Goal: Task Accomplishment & Management: Complete application form

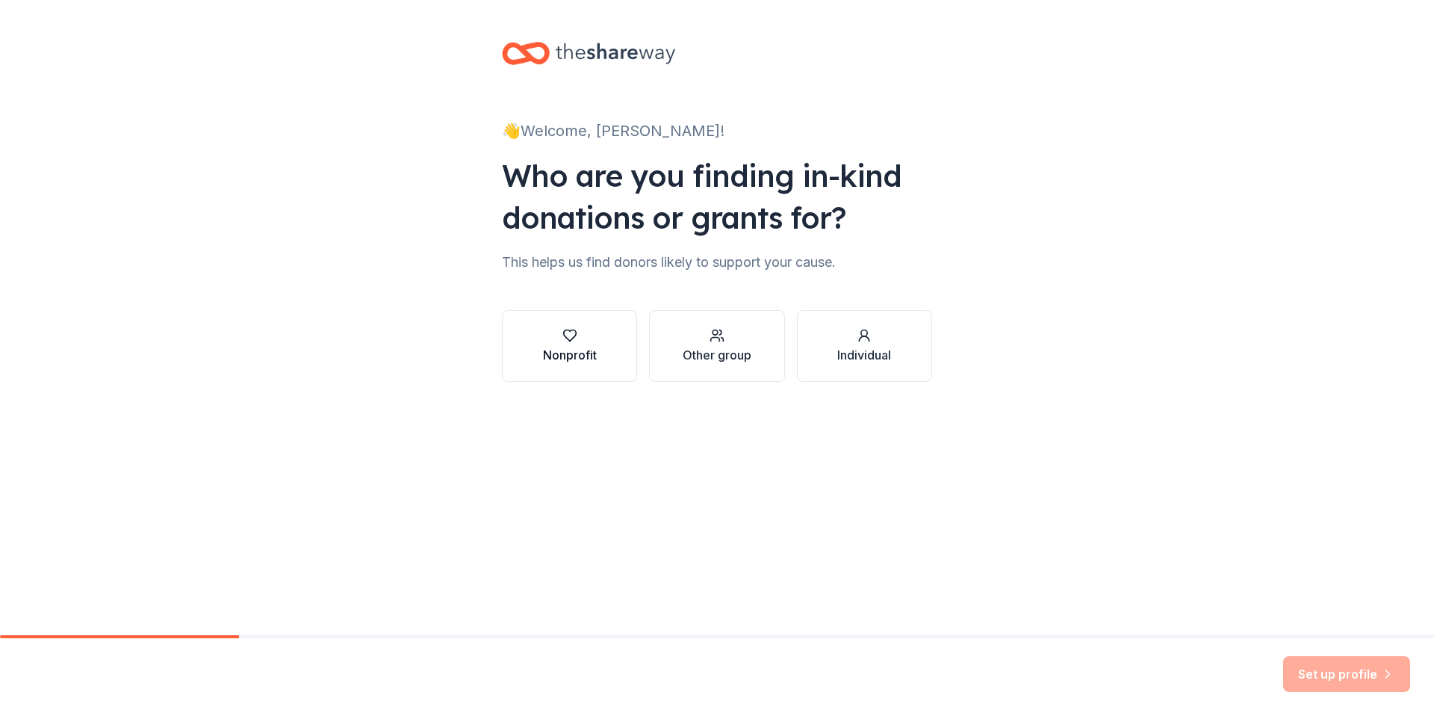
click at [574, 349] on div "Nonprofit" at bounding box center [570, 355] width 54 height 18
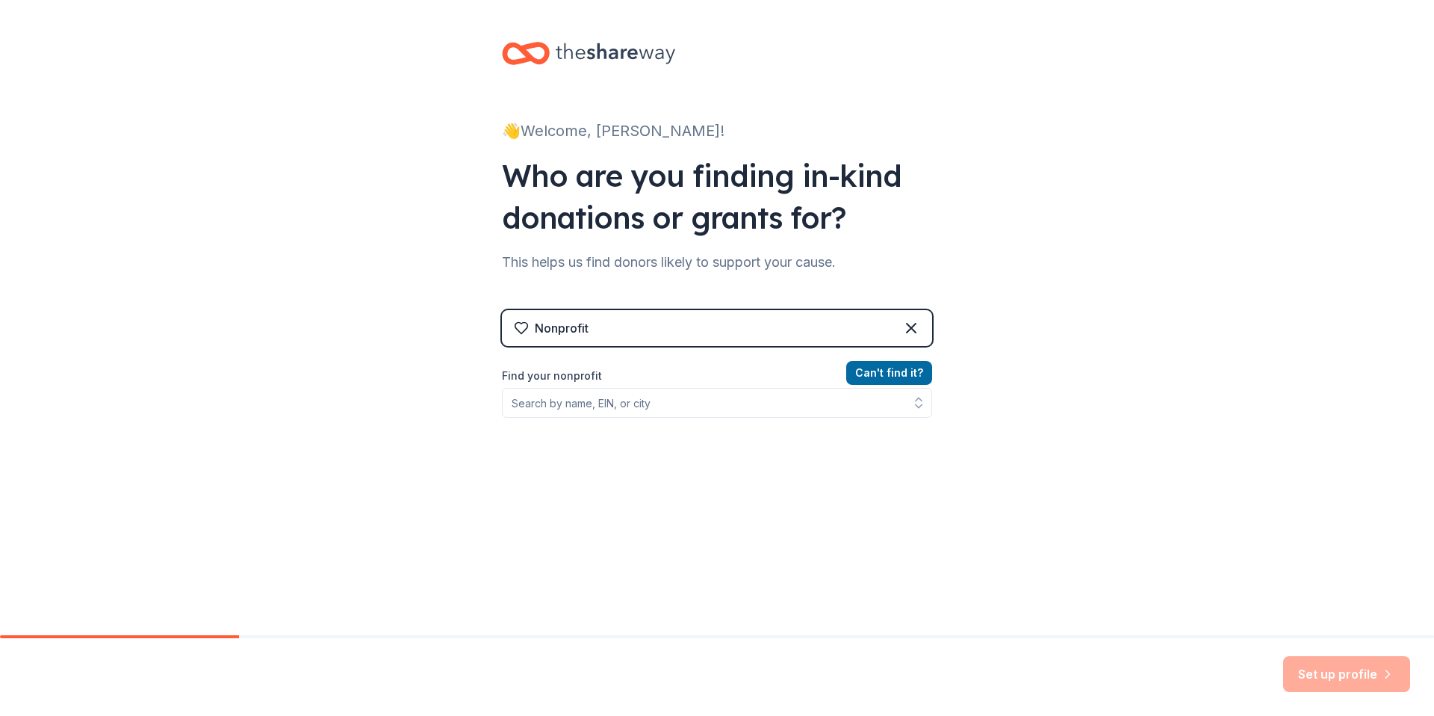
scroll to position [4, 0]
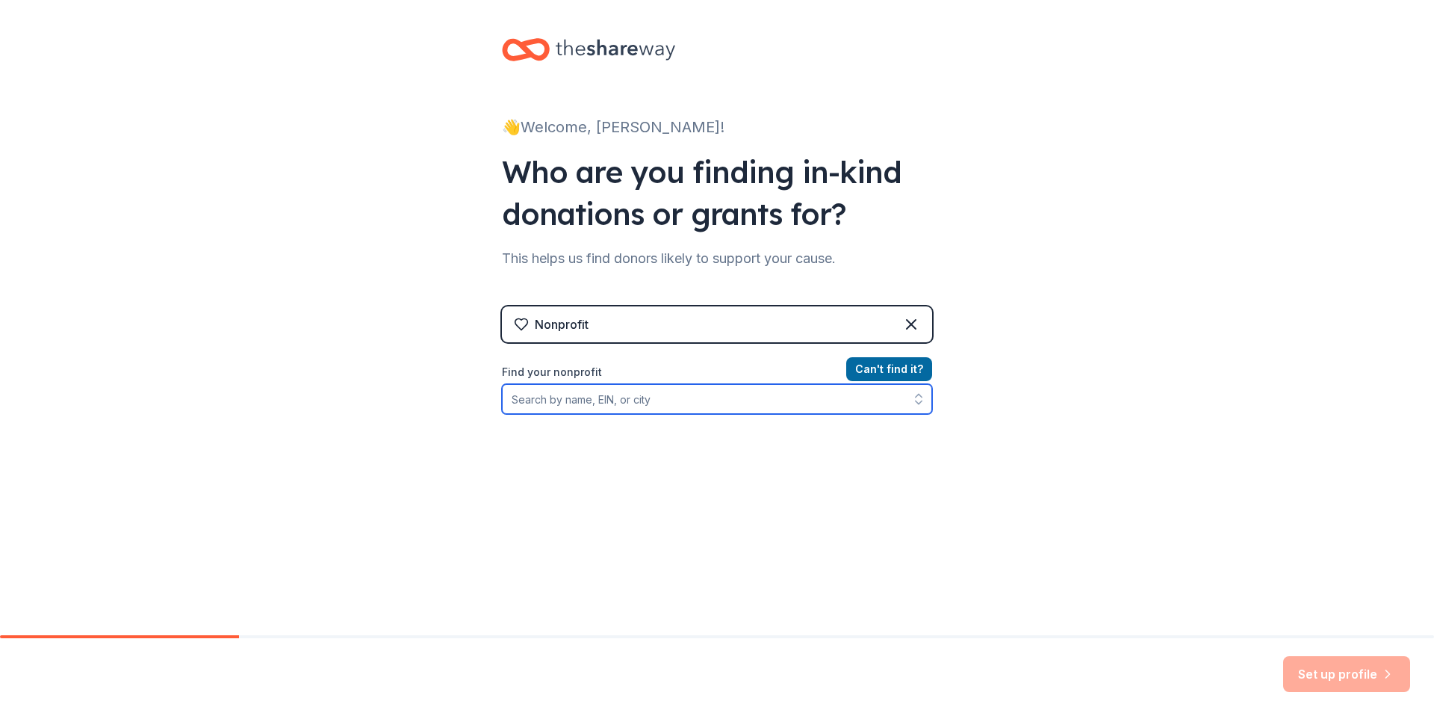
click at [675, 397] on input "Find your nonprofit" at bounding box center [717, 399] width 430 height 30
click at [539, 401] on input "Find your nonprofit" at bounding box center [717, 399] width 430 height 30
paste input "[US_EMPLOYER_IDENTIFICATION_NUMBER]"
type input "[US_EMPLOYER_IDENTIFICATION_NUMBER]"
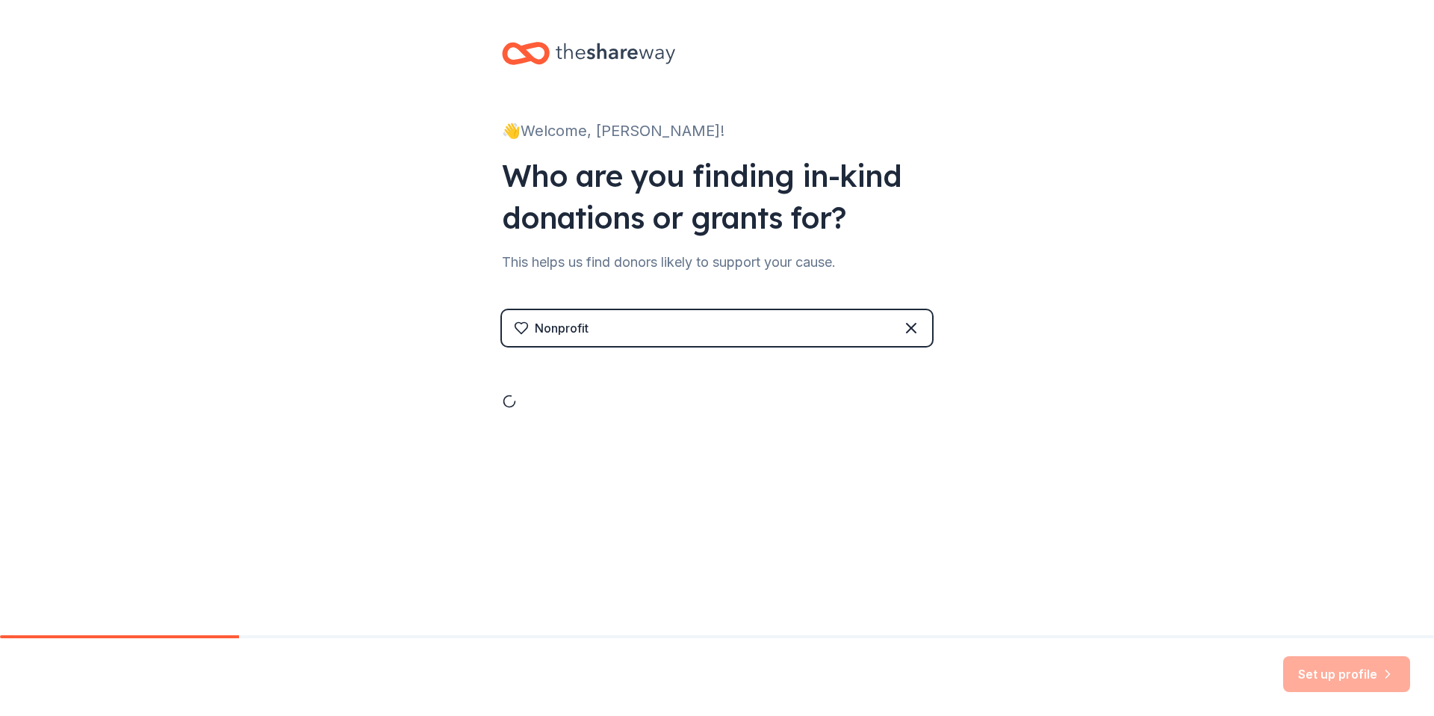
scroll to position [0, 0]
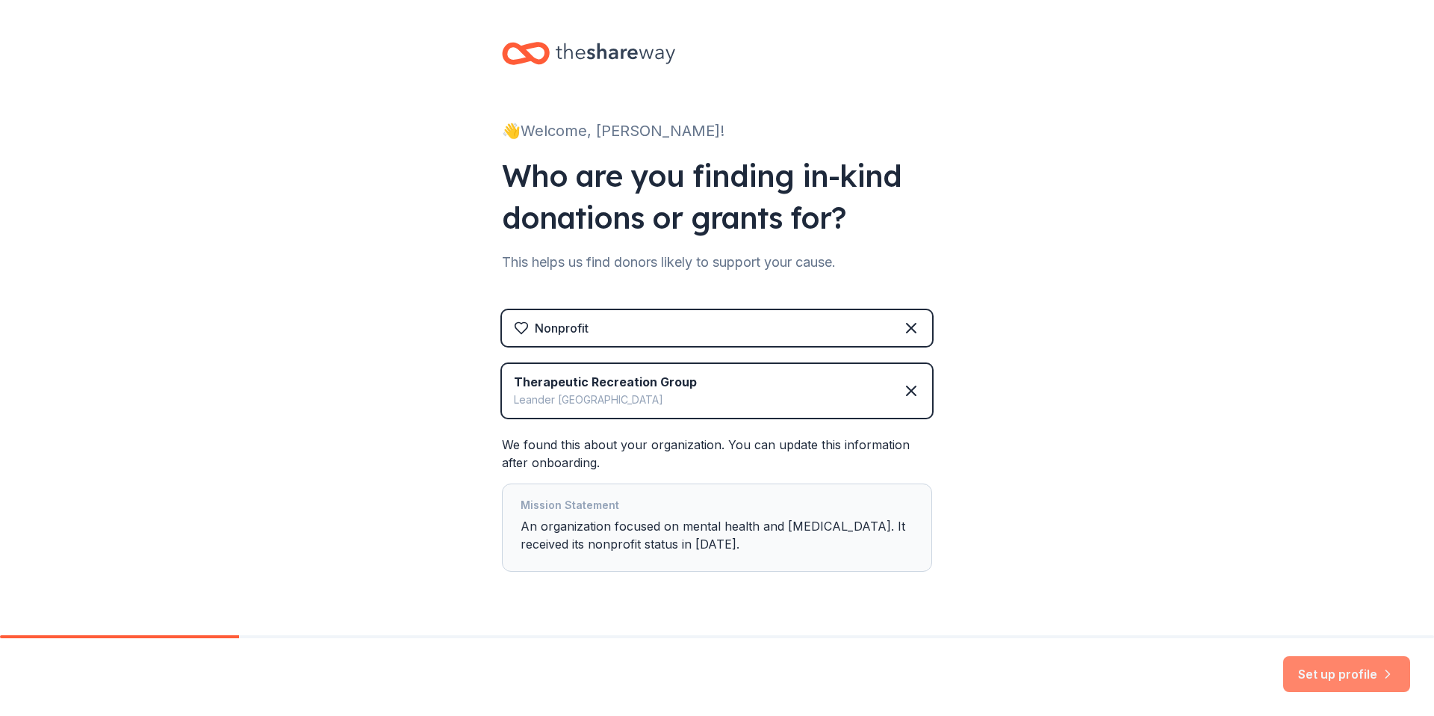
click at [1345, 679] on button "Set up profile" at bounding box center [1346, 674] width 127 height 36
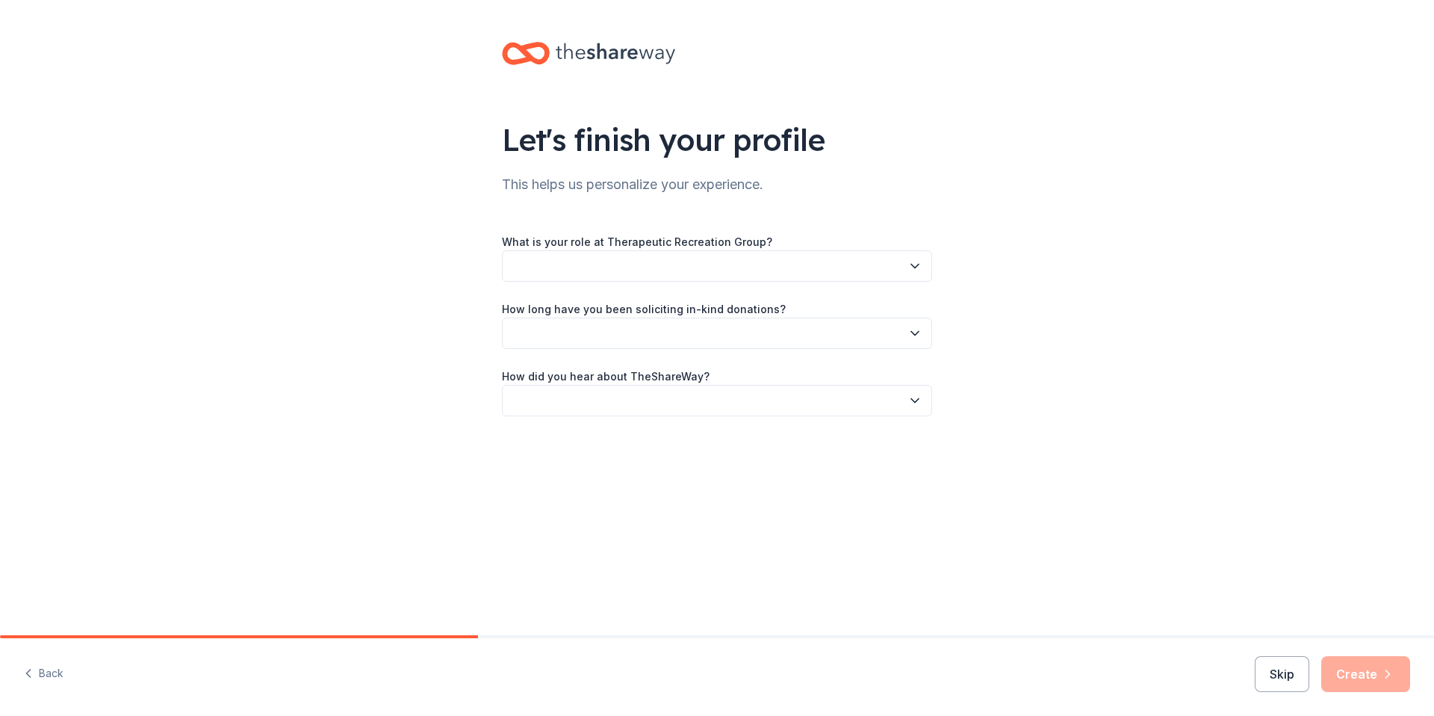
click at [731, 259] on button "button" at bounding box center [717, 265] width 430 height 31
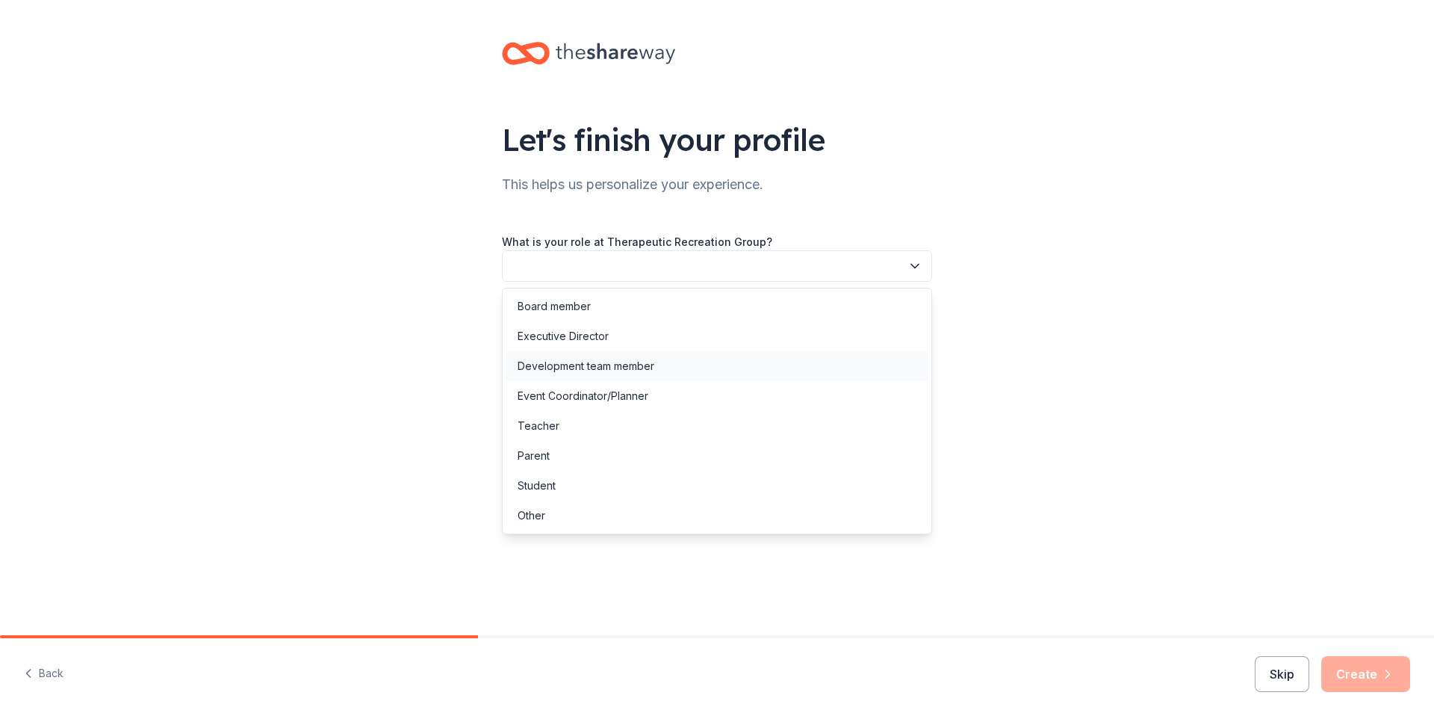
click at [609, 368] on div "Development team member" at bounding box center [586, 366] width 137 height 18
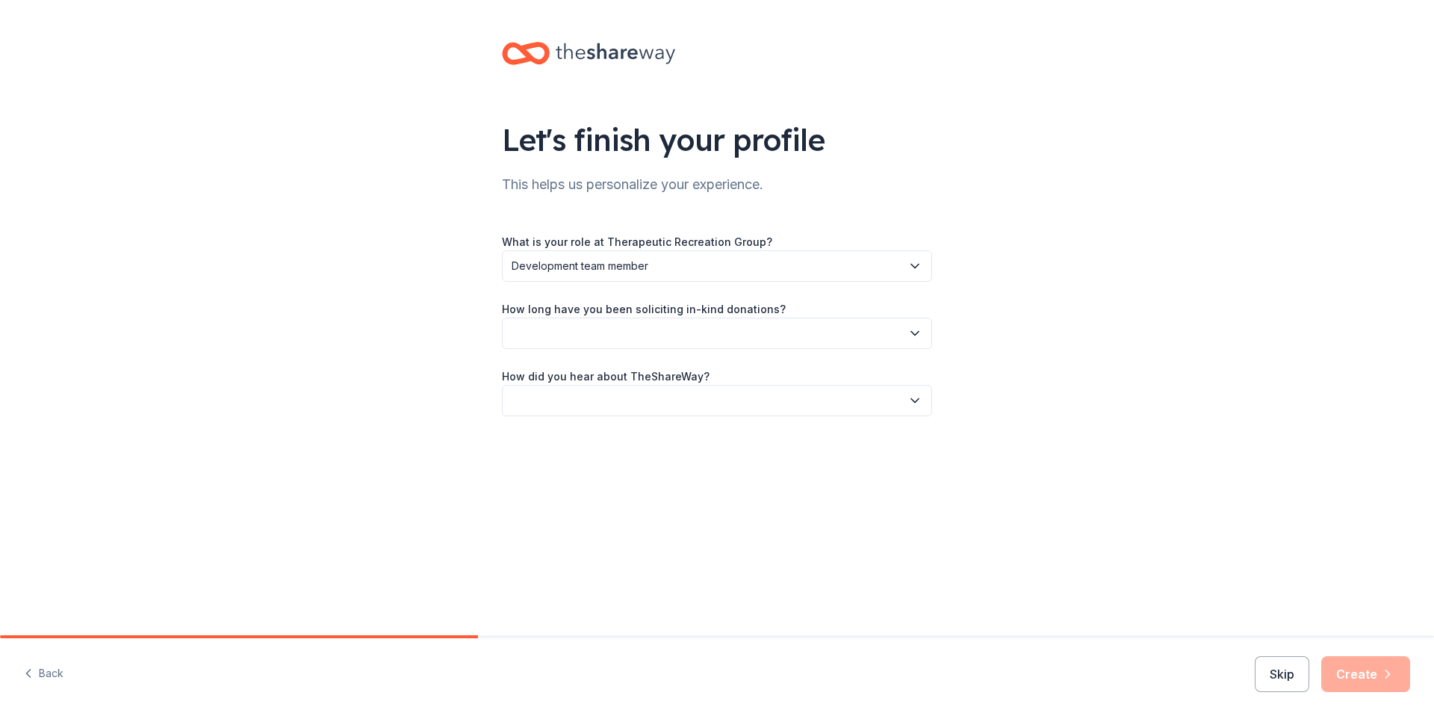
click at [664, 332] on button "button" at bounding box center [717, 332] width 430 height 31
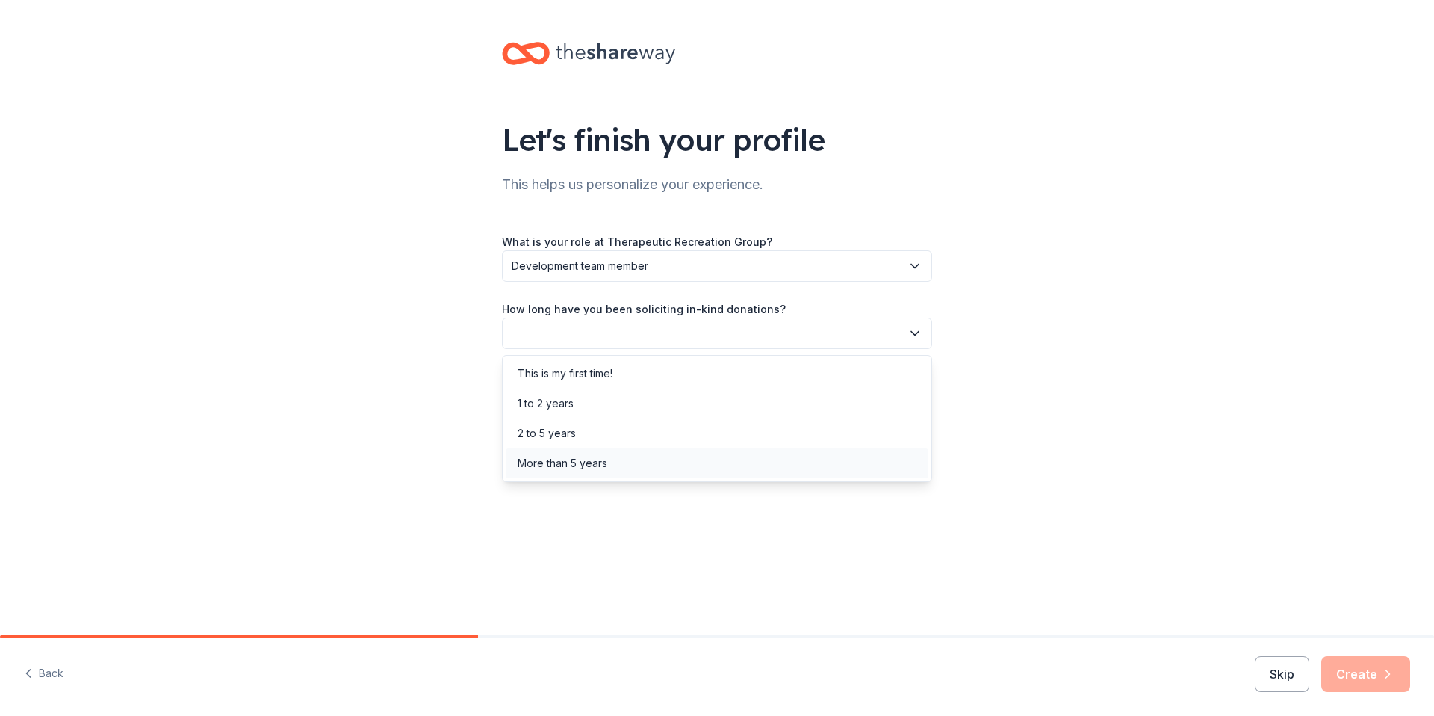
click at [561, 462] on div "More than 5 years" at bounding box center [563, 463] width 90 height 18
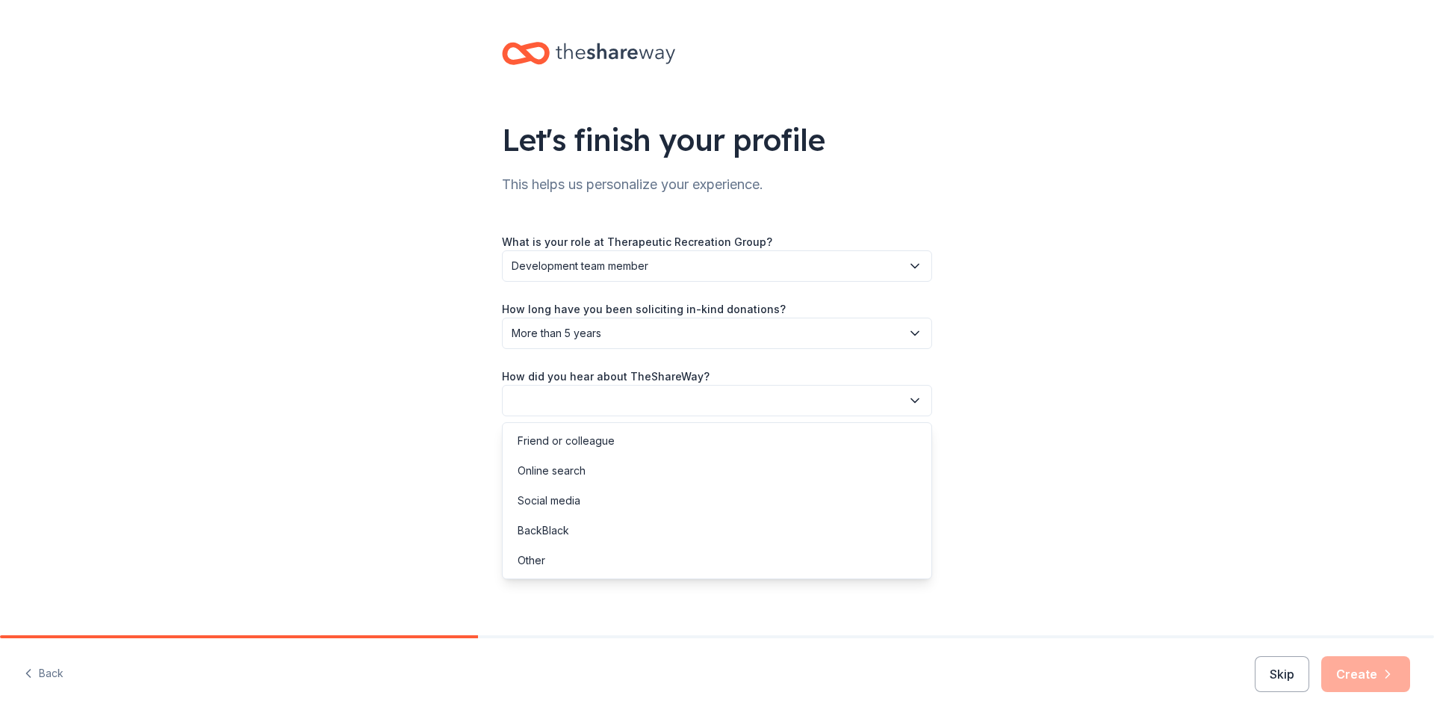
click at [584, 405] on button "button" at bounding box center [717, 400] width 430 height 31
click at [554, 474] on div "Online search" at bounding box center [552, 471] width 68 height 18
click at [1371, 676] on button "Create" at bounding box center [1365, 674] width 89 height 36
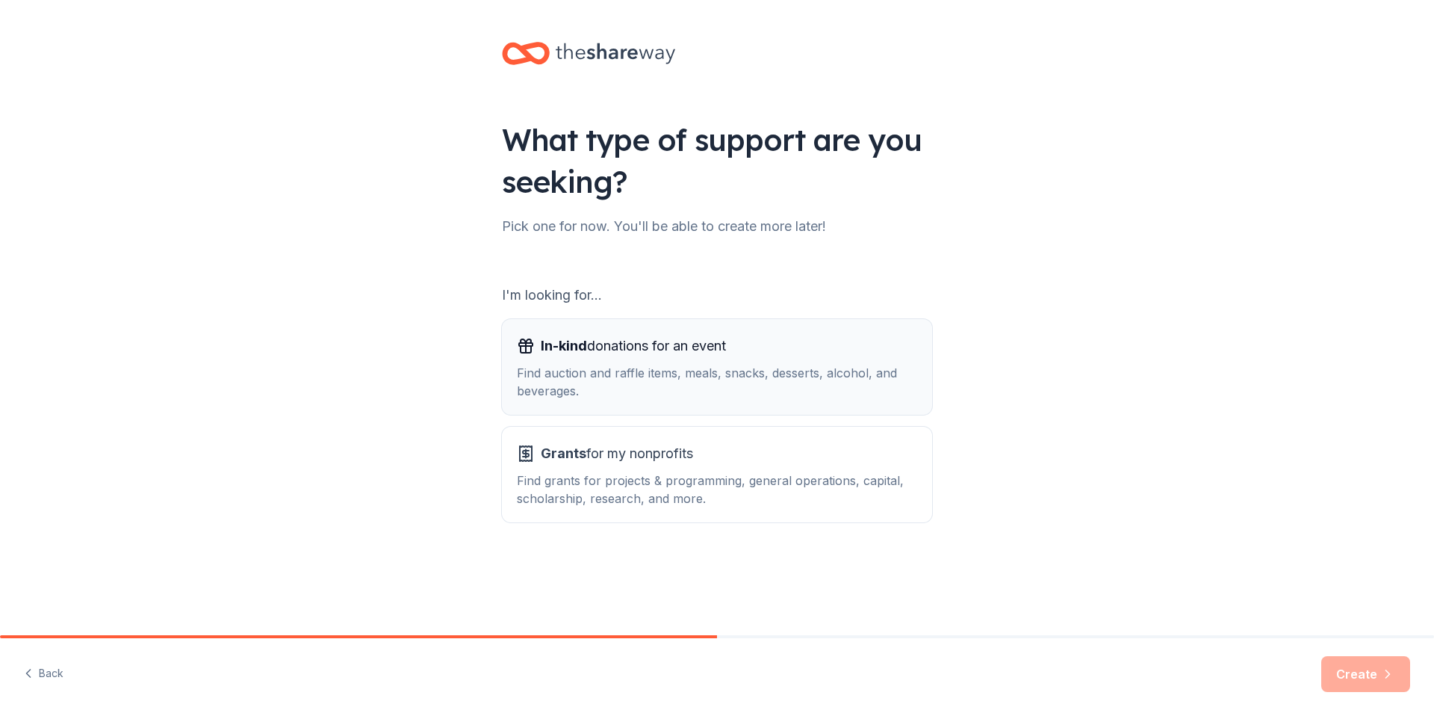
click at [648, 356] on span "In-kind donations for an event" at bounding box center [633, 346] width 185 height 24
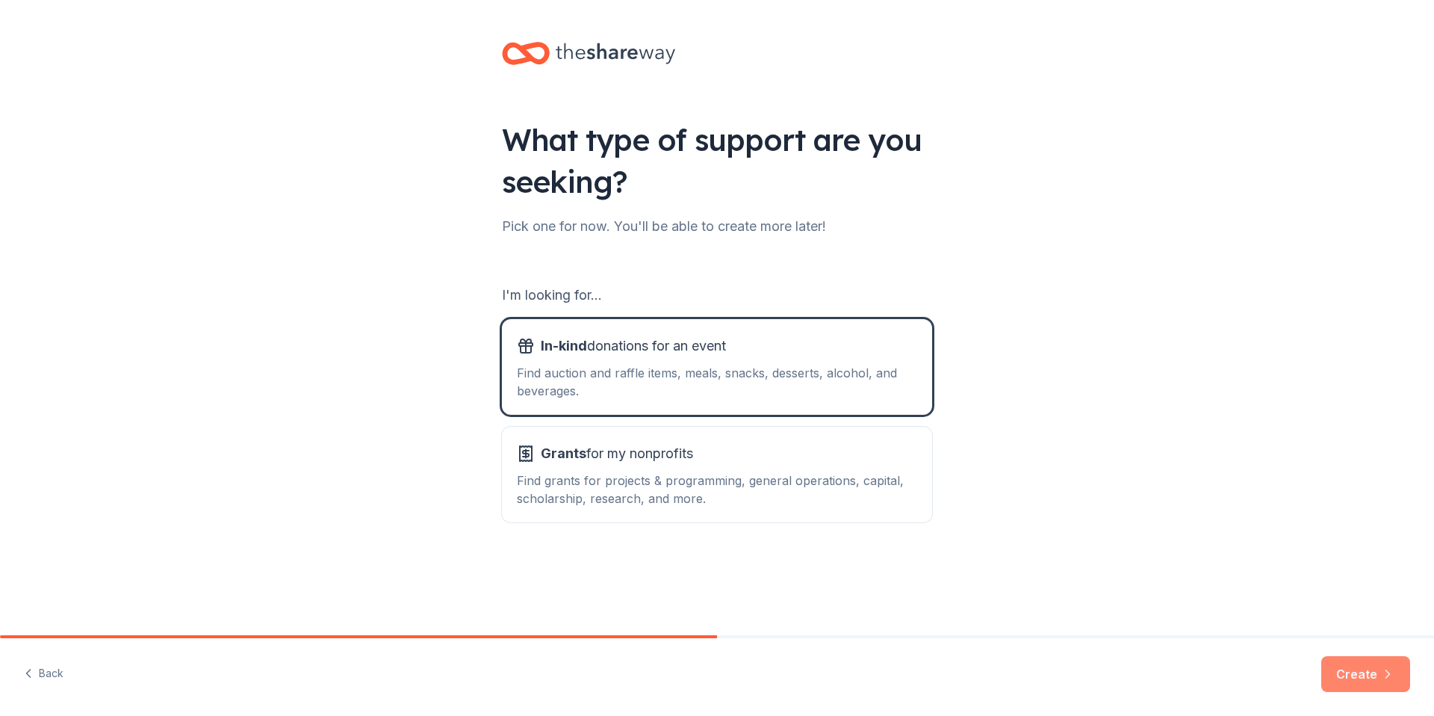
click at [1357, 674] on button "Create" at bounding box center [1365, 674] width 89 height 36
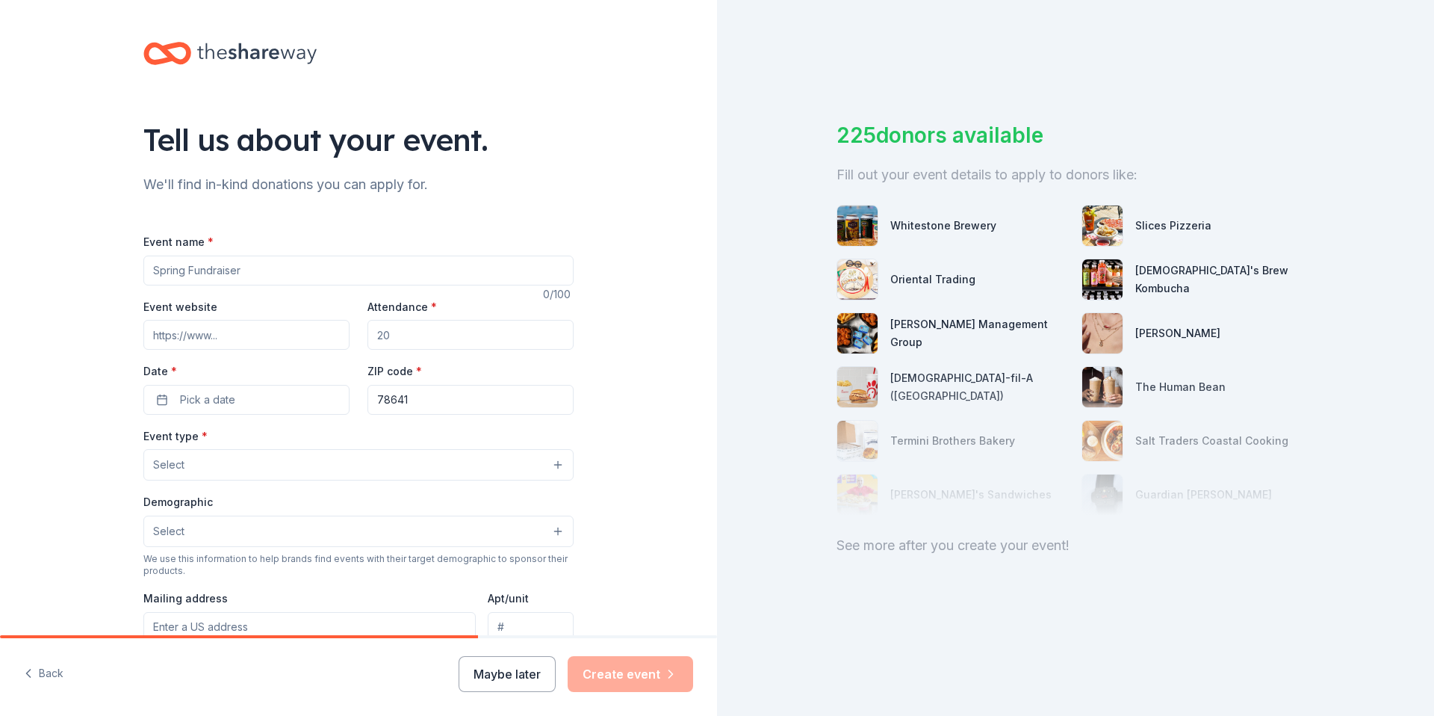
click at [264, 269] on input "Event name *" at bounding box center [358, 270] width 430 height 30
click at [197, 271] on input "Event name *" at bounding box center [358, 270] width 430 height 30
paste input "4th Annual Cornhole Tournament Benefiting Local Veterans & First Responders"
click at [147, 270] on input "4th Annual Cornhole Tournament Benefiting Local Veterans & First Responders" at bounding box center [358, 270] width 430 height 30
type input "TRG: 4th Annual Cornhole Tournament Benefiting Local Veterans & First Responders"
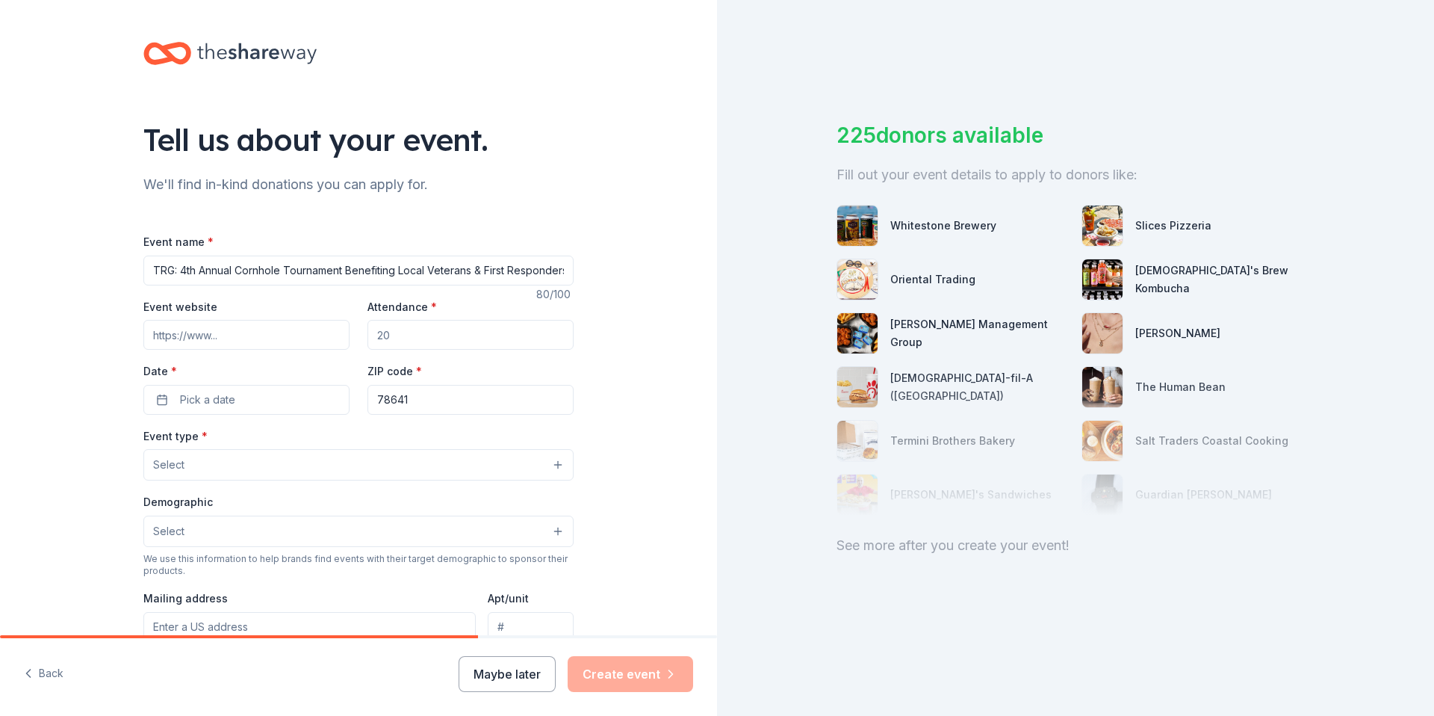
click at [237, 335] on input "Event website" at bounding box center [246, 335] width 206 height 30
click at [182, 333] on input "Event website" at bounding box center [246, 335] width 206 height 30
paste input "[URL][DOMAIN_NAME]"
type input "[URL][DOMAIN_NAME]"
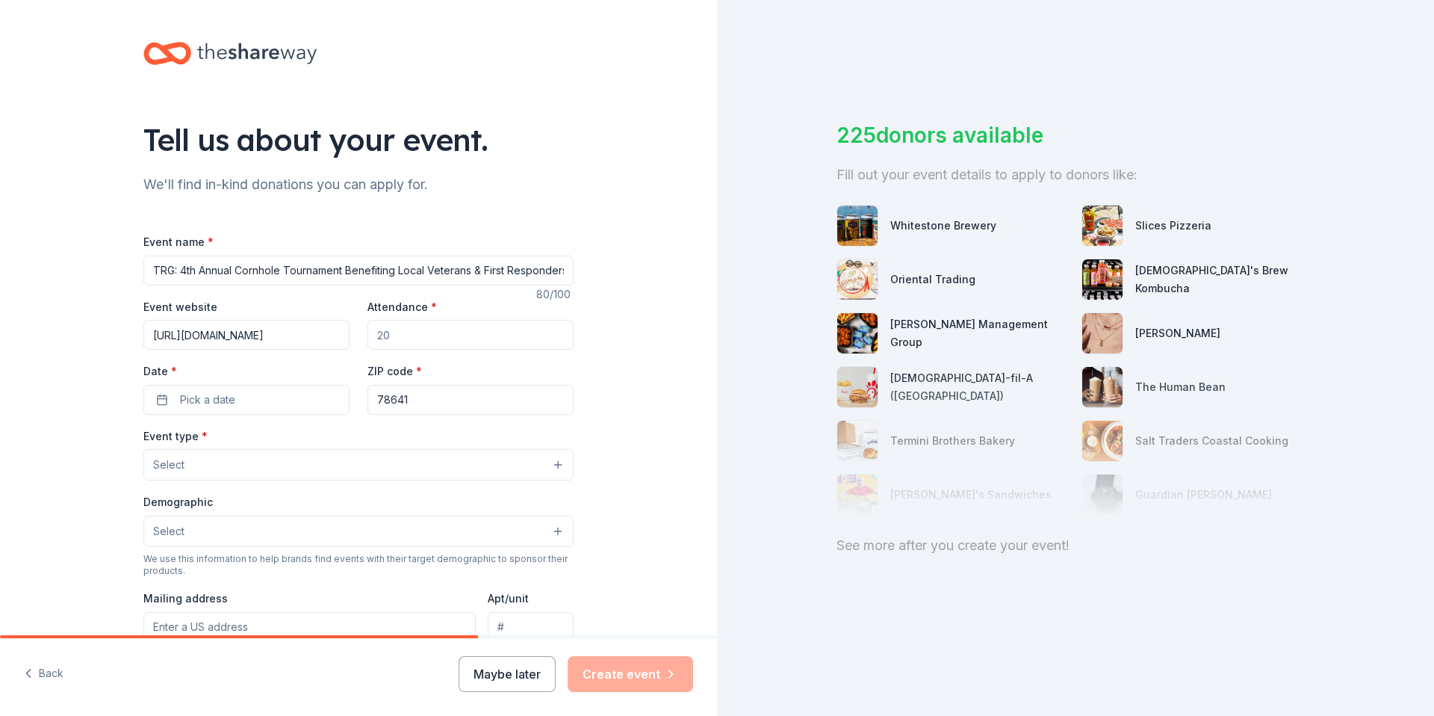
scroll to position [0, 0]
click at [408, 330] on input "Attendance *" at bounding box center [471, 335] width 206 height 30
type input "300"
click at [265, 403] on button "Pick a date" at bounding box center [246, 400] width 206 height 30
click at [321, 436] on button "Go to next month" at bounding box center [321, 439] width 21 height 21
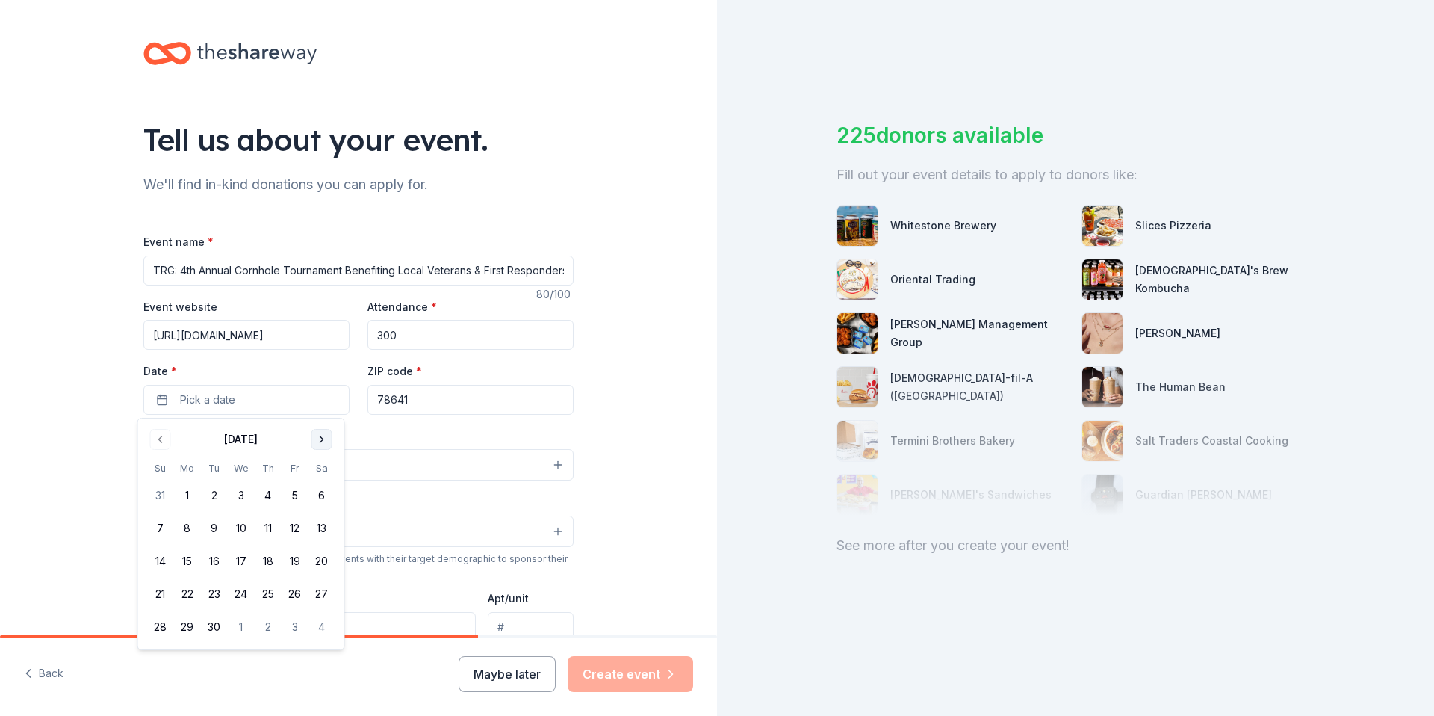
click at [320, 436] on button "Go to next month" at bounding box center [321, 439] width 21 height 21
click at [319, 524] on button "8" at bounding box center [322, 528] width 27 height 27
click at [459, 406] on input "78641" at bounding box center [471, 400] width 206 height 30
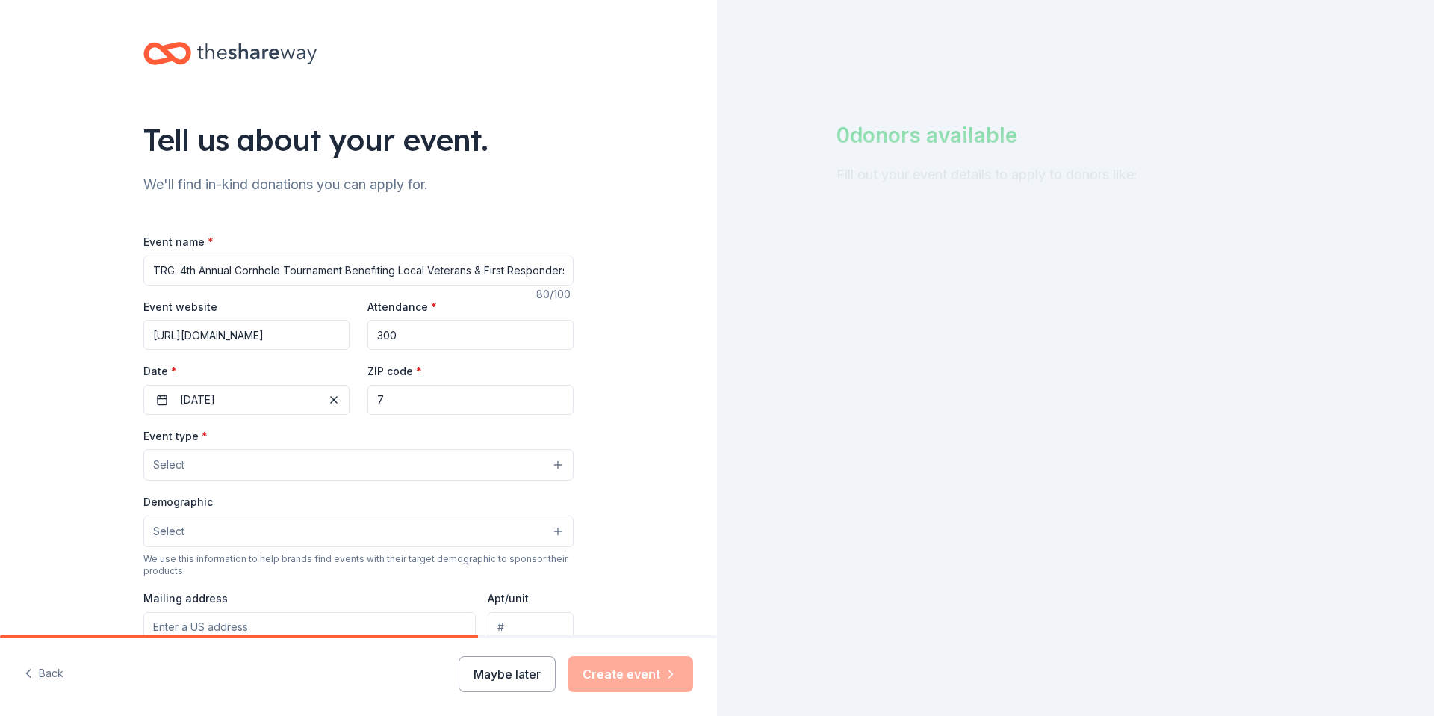
type input "75028"
click at [214, 468] on button "Select" at bounding box center [358, 464] width 430 height 31
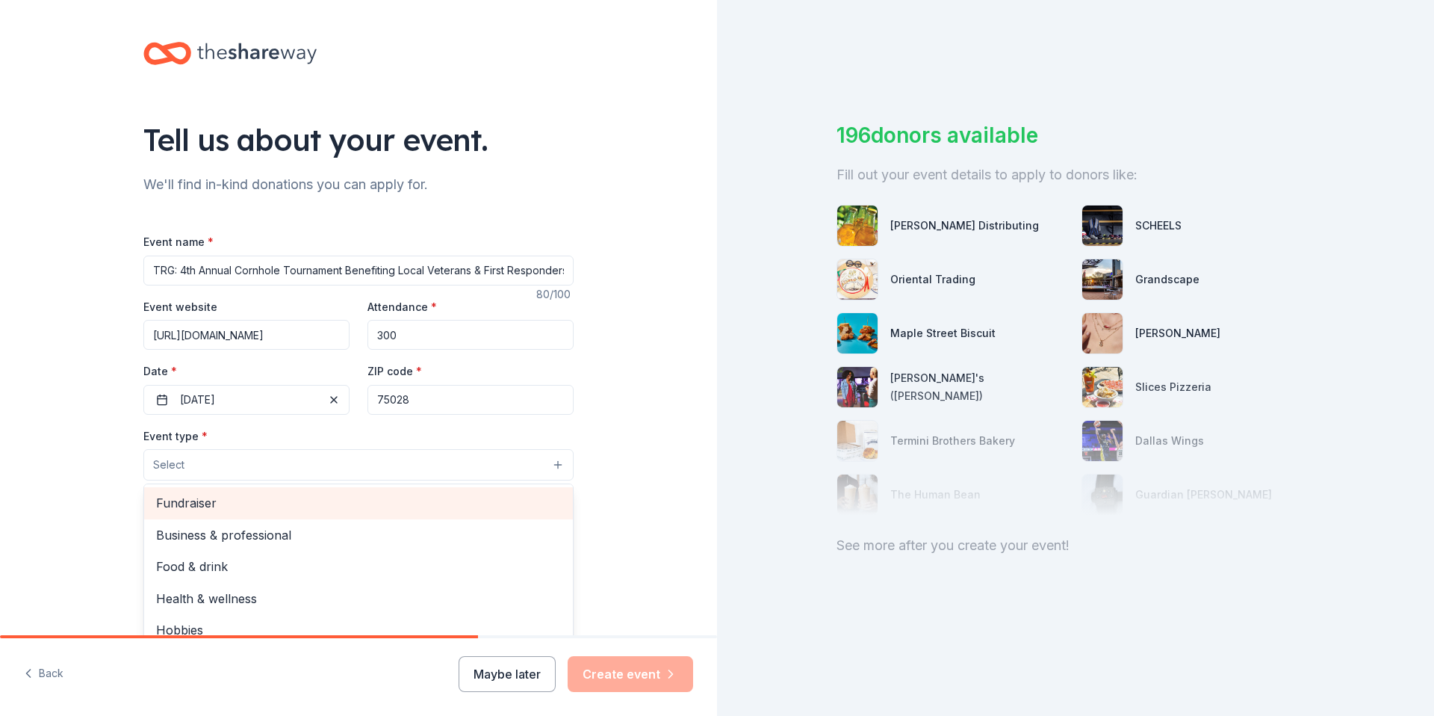
click at [185, 509] on span "Fundraiser" at bounding box center [358, 502] width 405 height 19
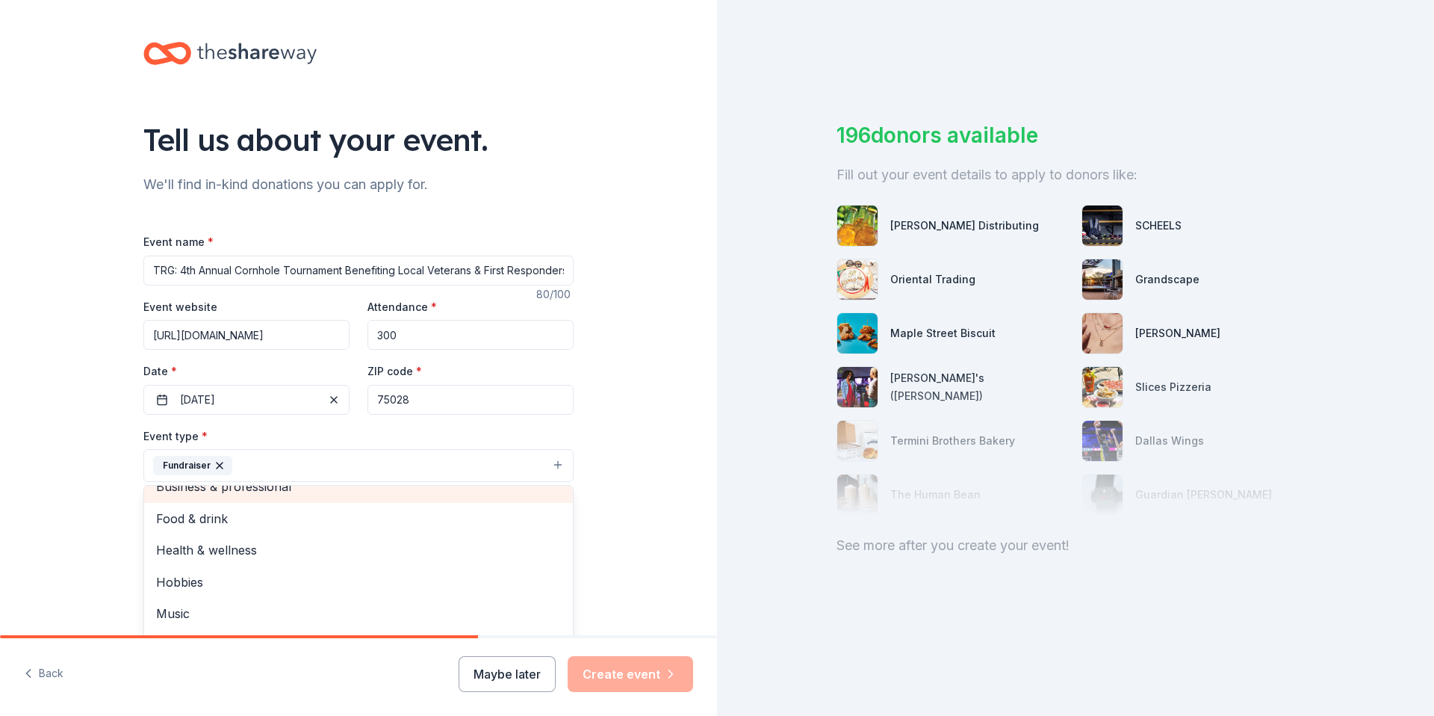
scroll to position [18, 0]
click at [633, 457] on div "Tell us about your event. We'll find in-kind donations you can apply for. Event…" at bounding box center [358, 498] width 717 height 996
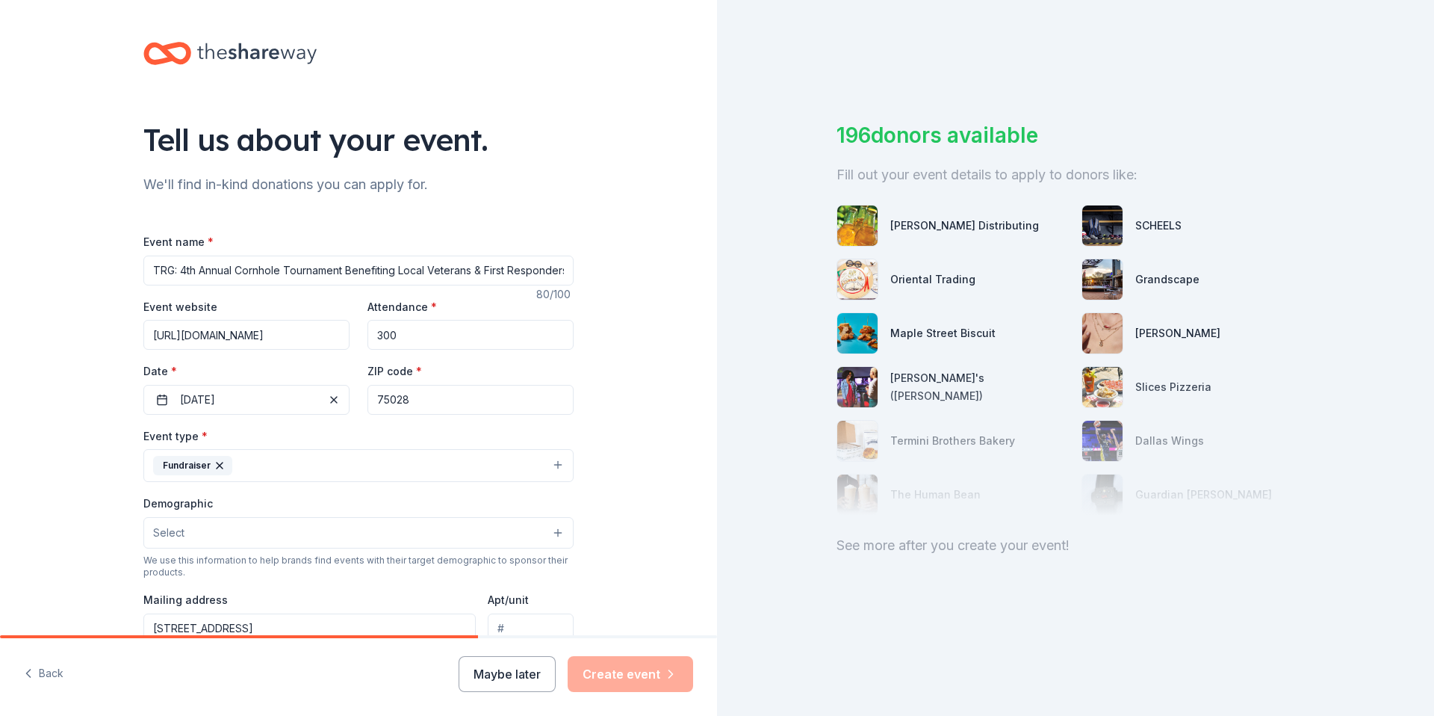
click at [552, 528] on button "Select" at bounding box center [358, 532] width 430 height 31
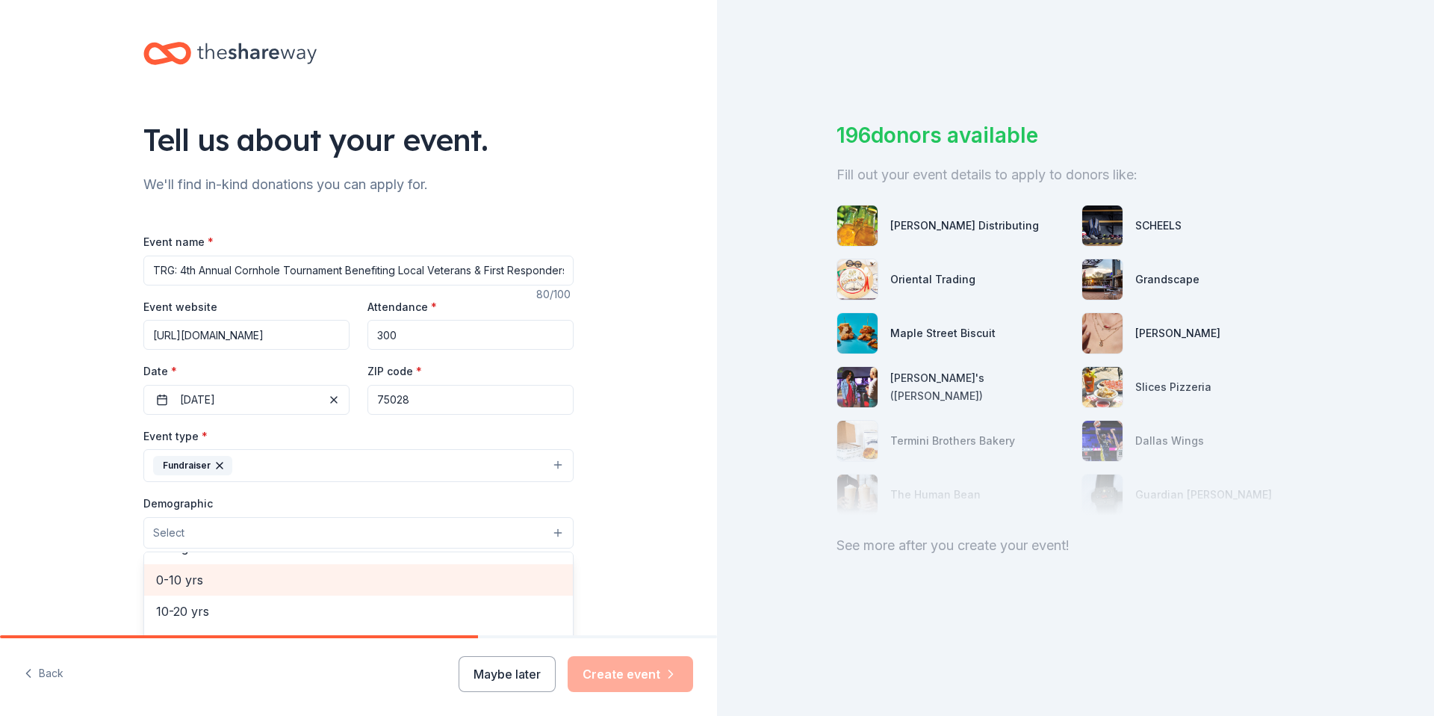
scroll to position [0, 0]
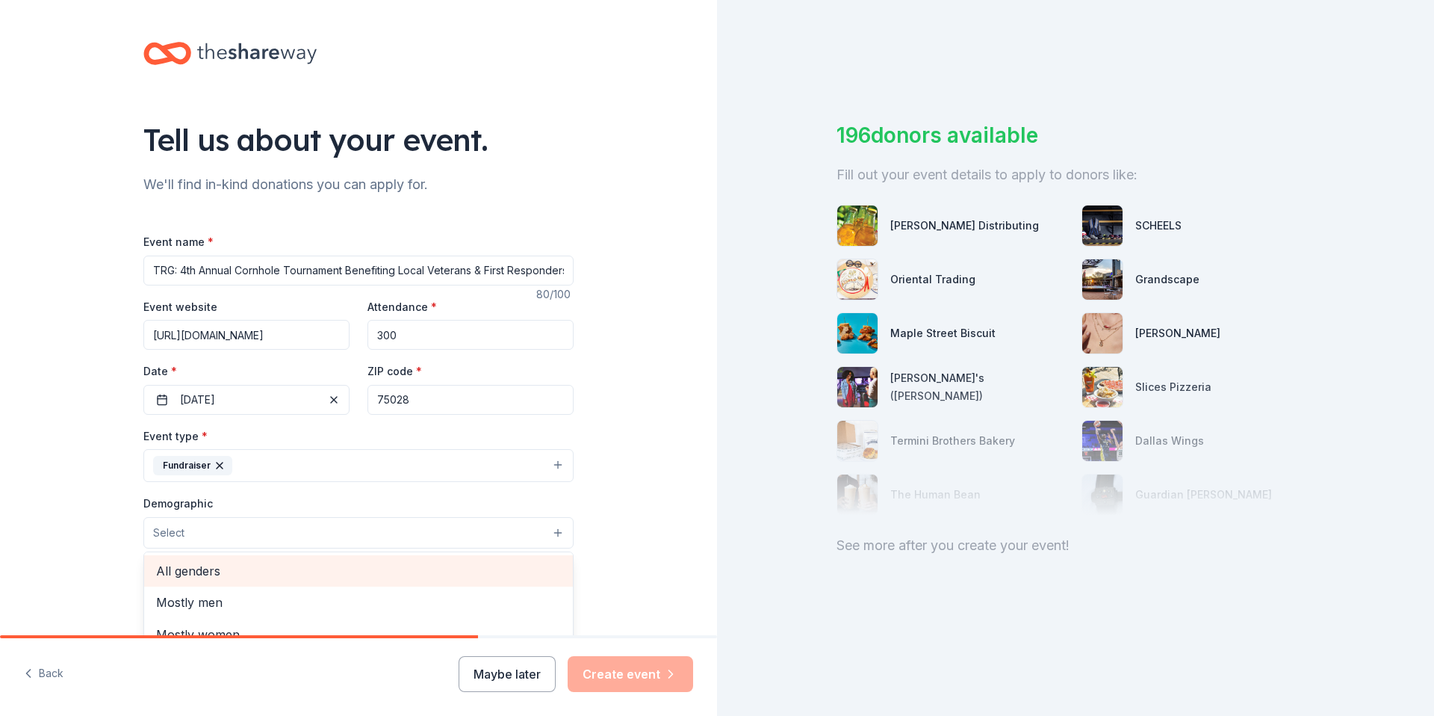
click at [199, 566] on span "All genders" at bounding box center [358, 570] width 405 height 19
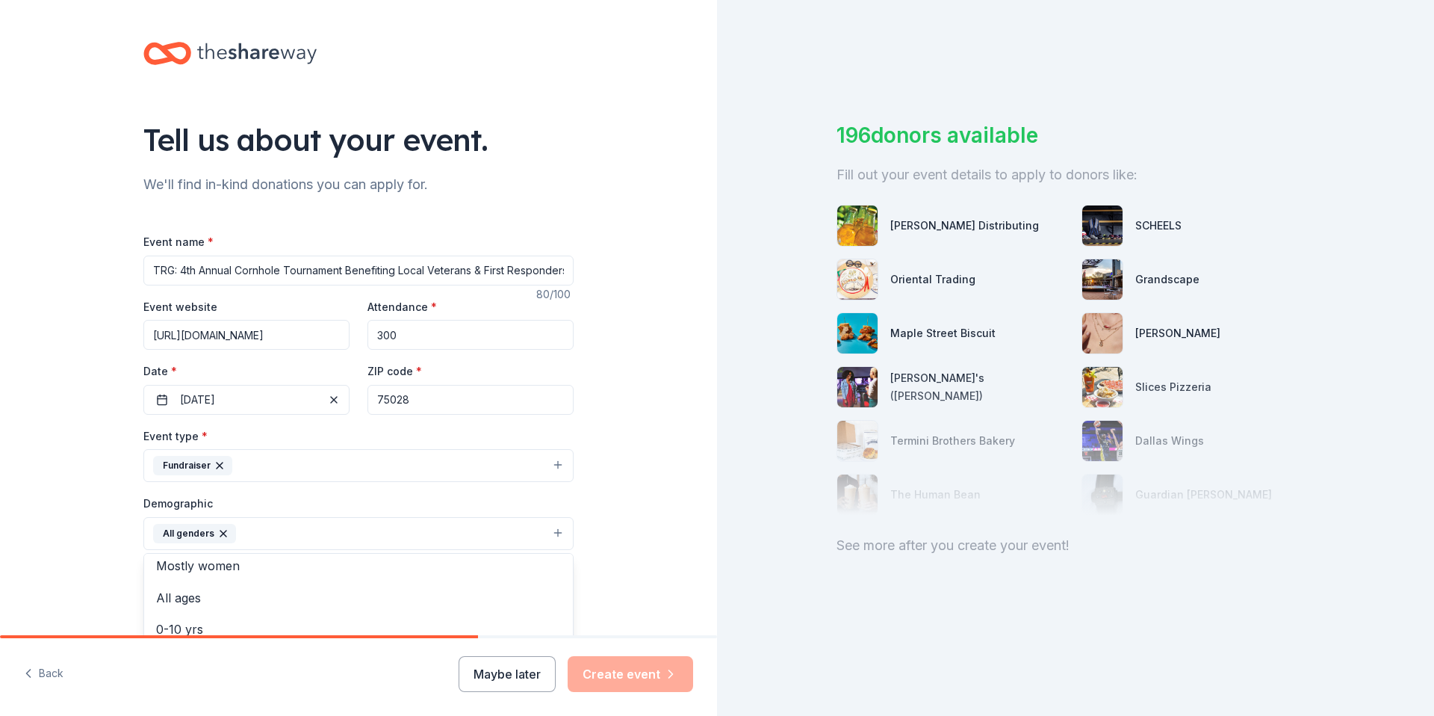
scroll to position [48, 0]
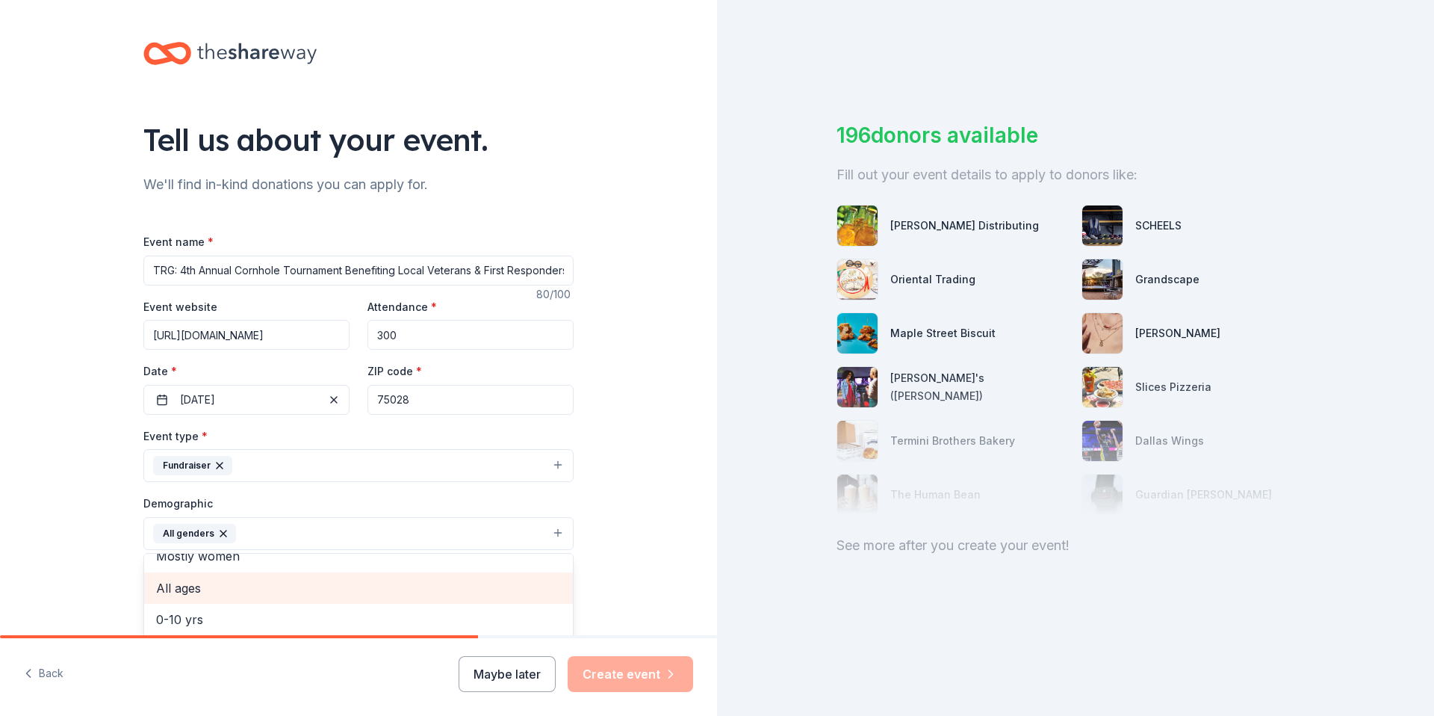
click at [192, 586] on span "All ages" at bounding box center [358, 587] width 405 height 19
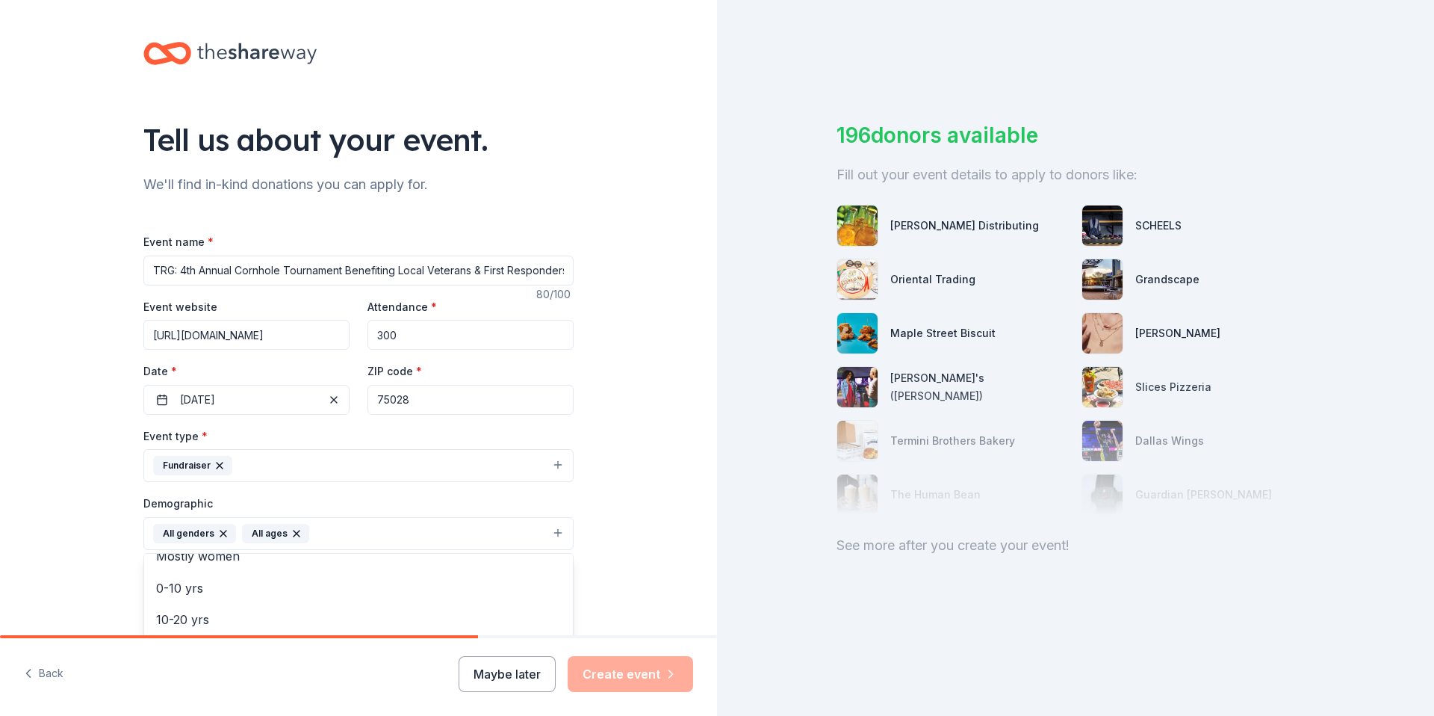
click at [642, 532] on div "Tell us about your event. We'll find in-kind donations you can apply for. Event…" at bounding box center [358, 498] width 717 height 997
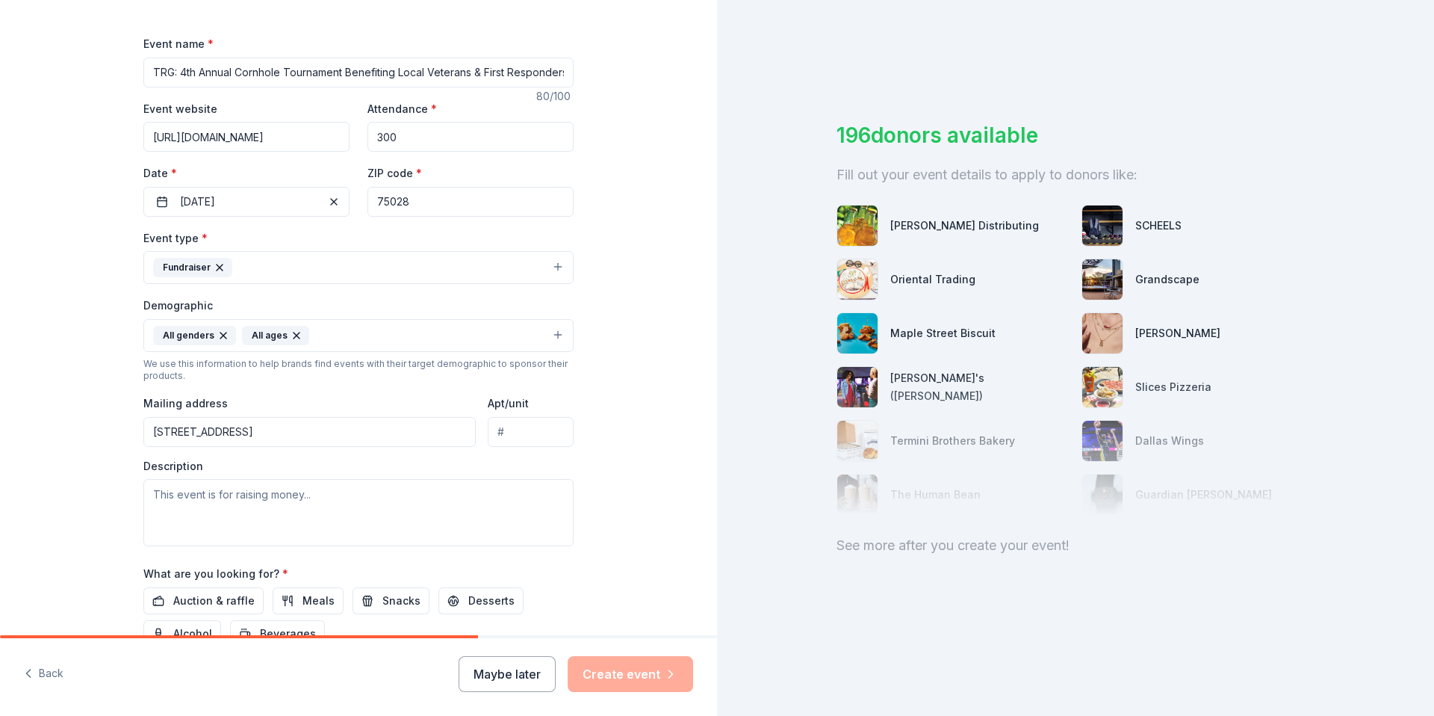
scroll to position [251, 0]
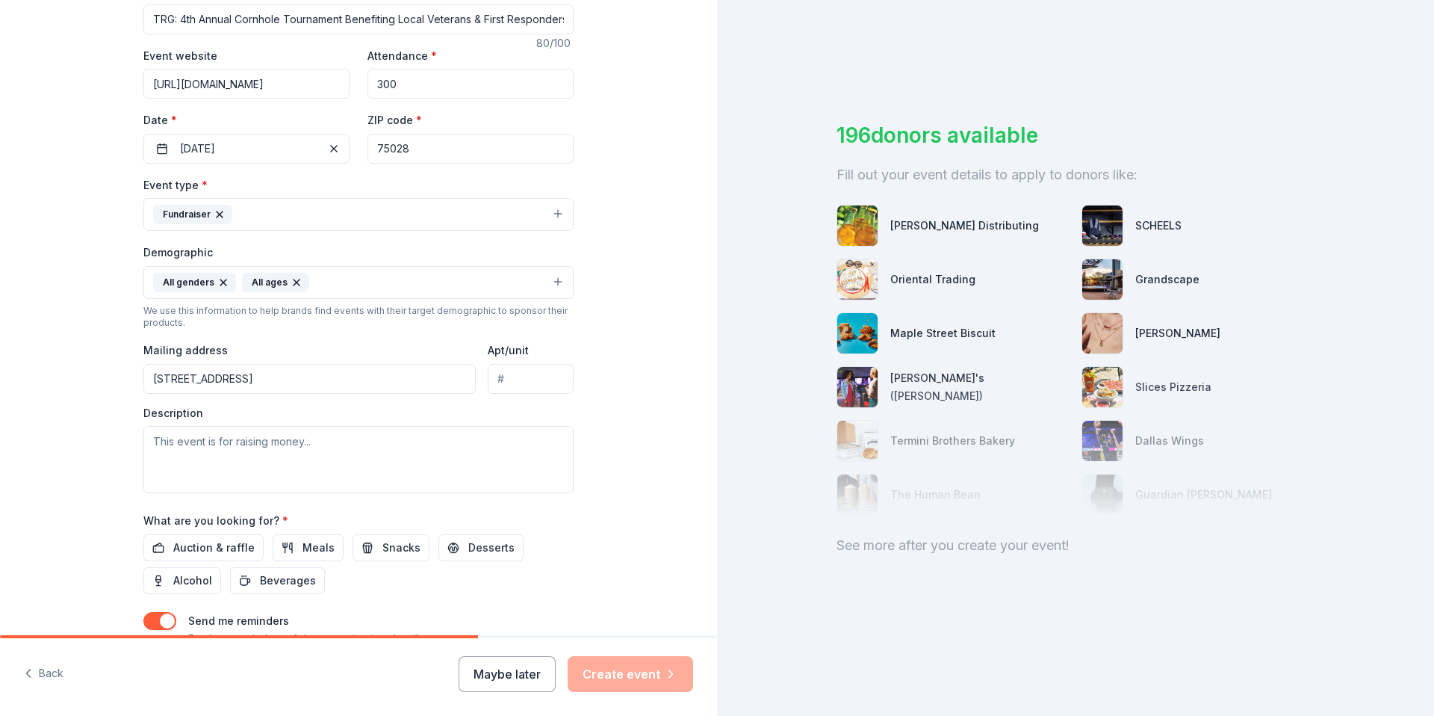
click at [267, 378] on input "[STREET_ADDRESS]" at bounding box center [309, 379] width 332 height 30
type input "[STREET_ADDRESS]"
click at [202, 450] on textarea at bounding box center [358, 459] width 430 height 67
